Goal: Task Accomplishment & Management: Manage account settings

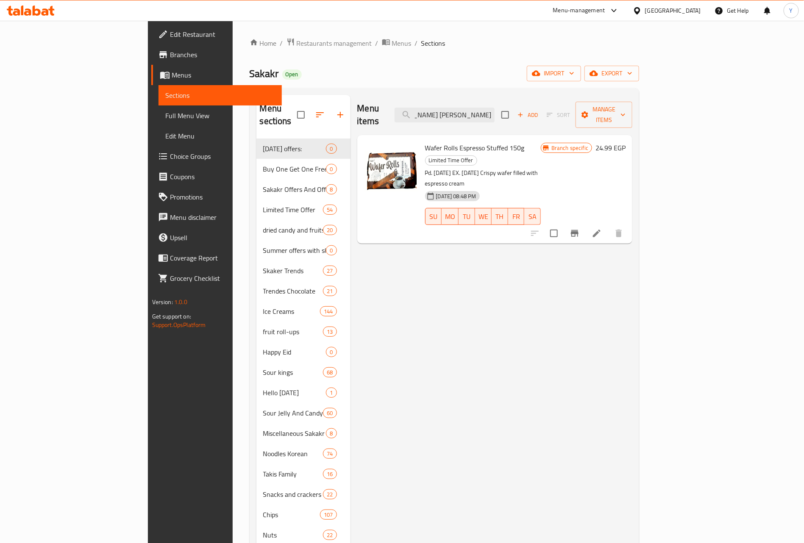
click at [518, 95] on div "Menu items ويفر رولز اسبريسو محشو ١٥٠جم Add Sort Manage items" at bounding box center [494, 115] width 275 height 40
click at [495, 112] on input "[PERSON_NAME] [PERSON_NAME] ١٥٠جم" at bounding box center [445, 115] width 100 height 15
paste input "Abu Qaws Rainbow Buffet Evaporated Milk Analogue With Vegetable Oil 385 ml"
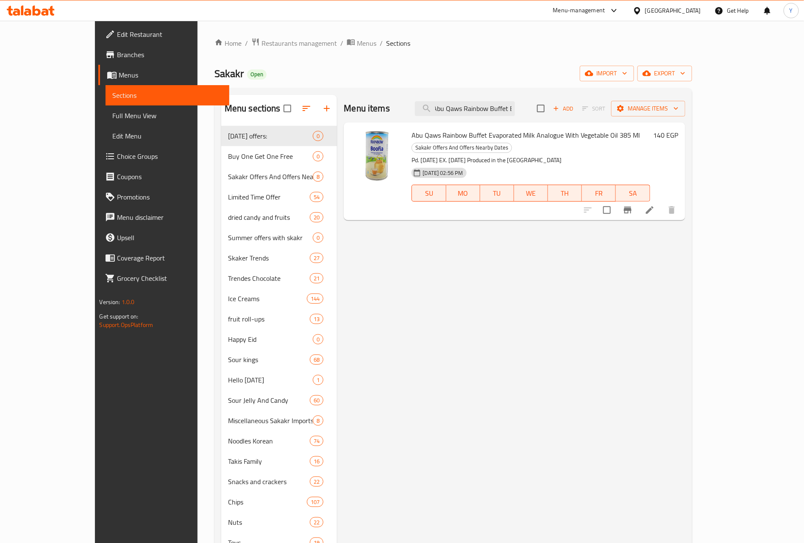
type input "Abu Qaws Rainbow Buffet Evaporated Milk Analogue With Vegetable Oil 385 ml"
click at [653, 206] on icon at bounding box center [650, 210] width 8 height 8
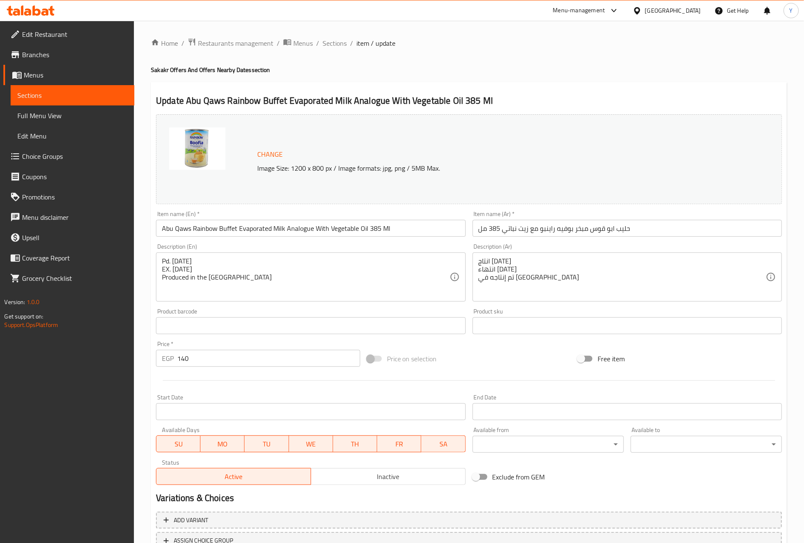
click at [539, 225] on input "حليب ابو قوس مبخر بوفيه راينبو مع زيت نباتي 385 مل" at bounding box center [626, 228] width 309 height 17
click at [67, 57] on span "Branches" at bounding box center [75, 55] width 106 height 10
